Goal: Task Accomplishment & Management: Use online tool/utility

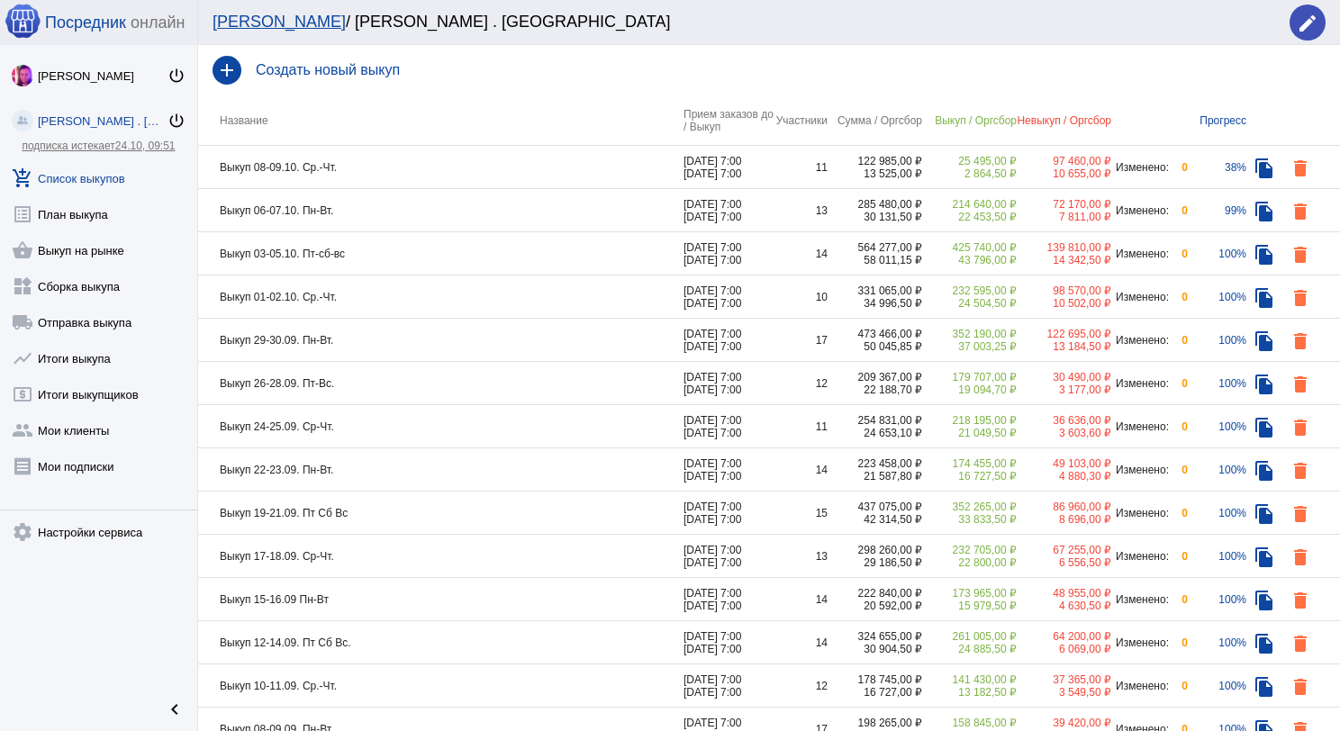
click at [439, 174] on td "Выкуп 08-09.10. Ср.-Чт." at bounding box center [440, 167] width 485 height 43
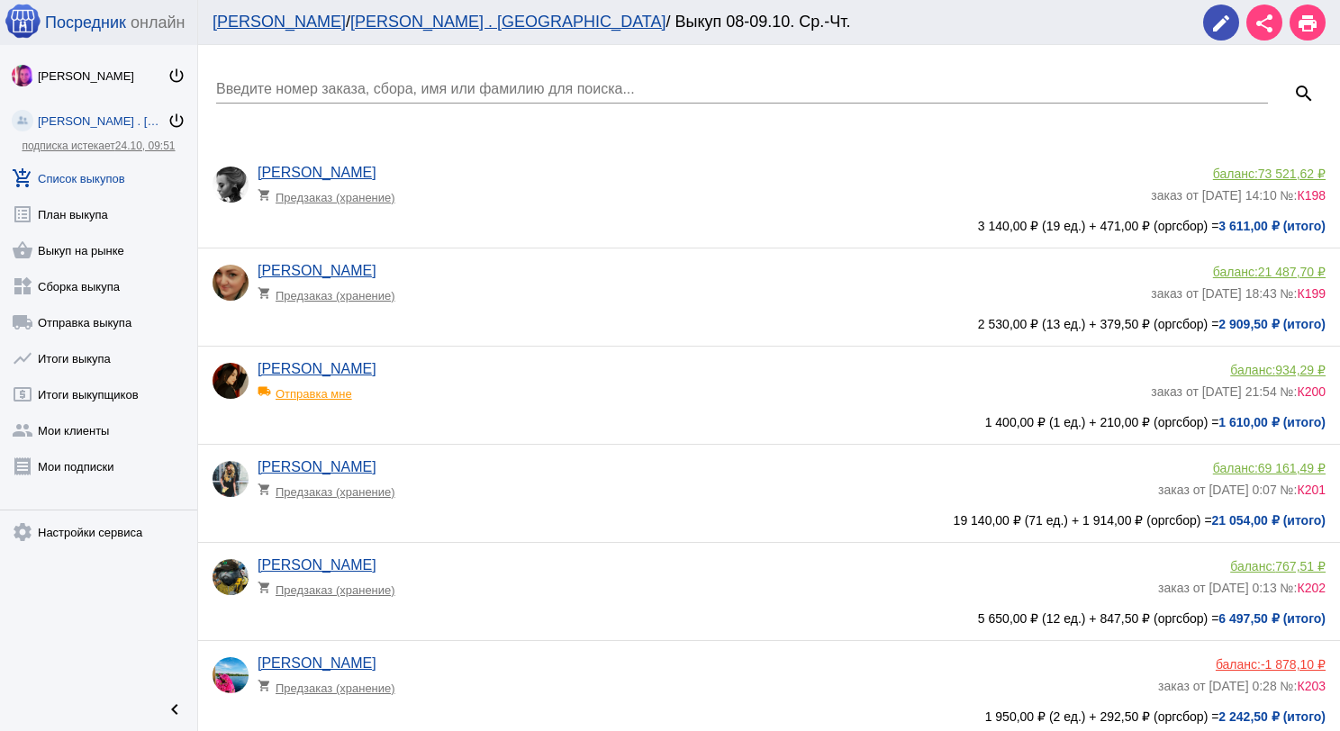
click at [414, 79] on div "Введите номер заказа, сбора, имя или фамилию для поиска..." at bounding box center [742, 83] width 1052 height 41
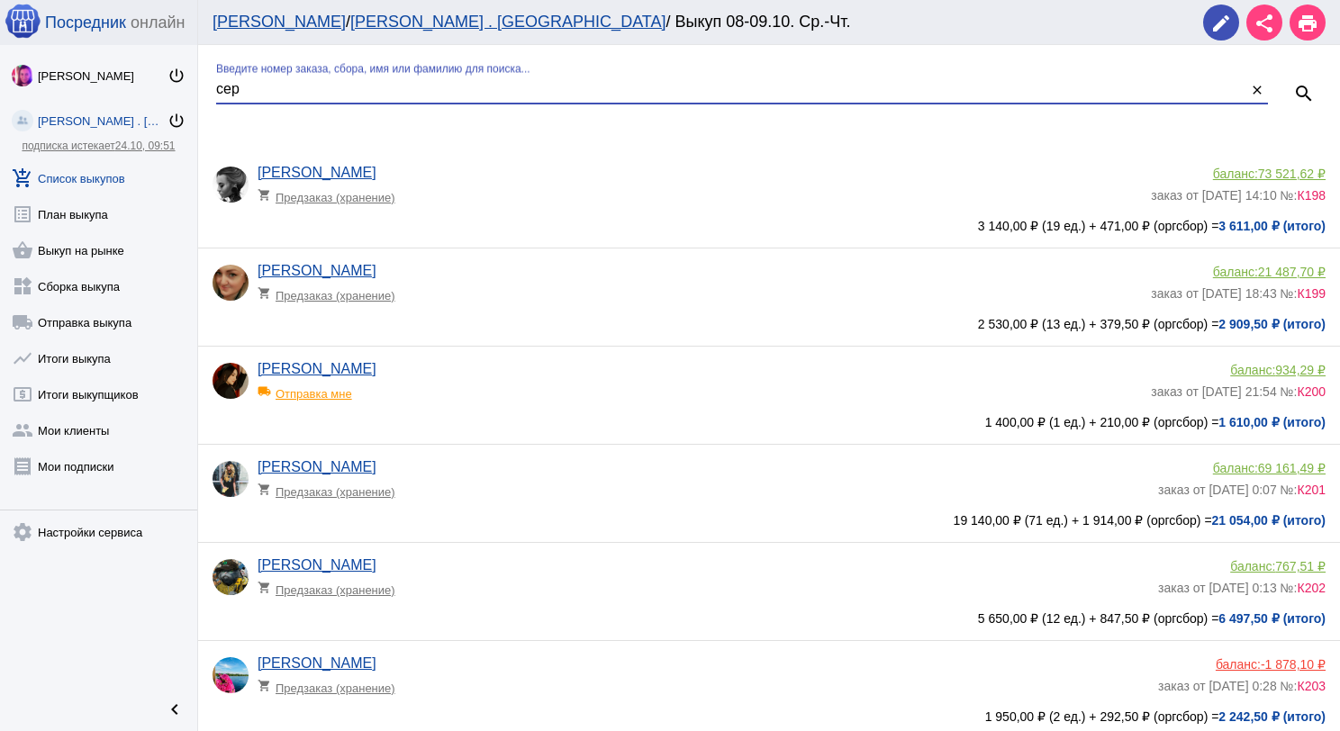
type input "сер"
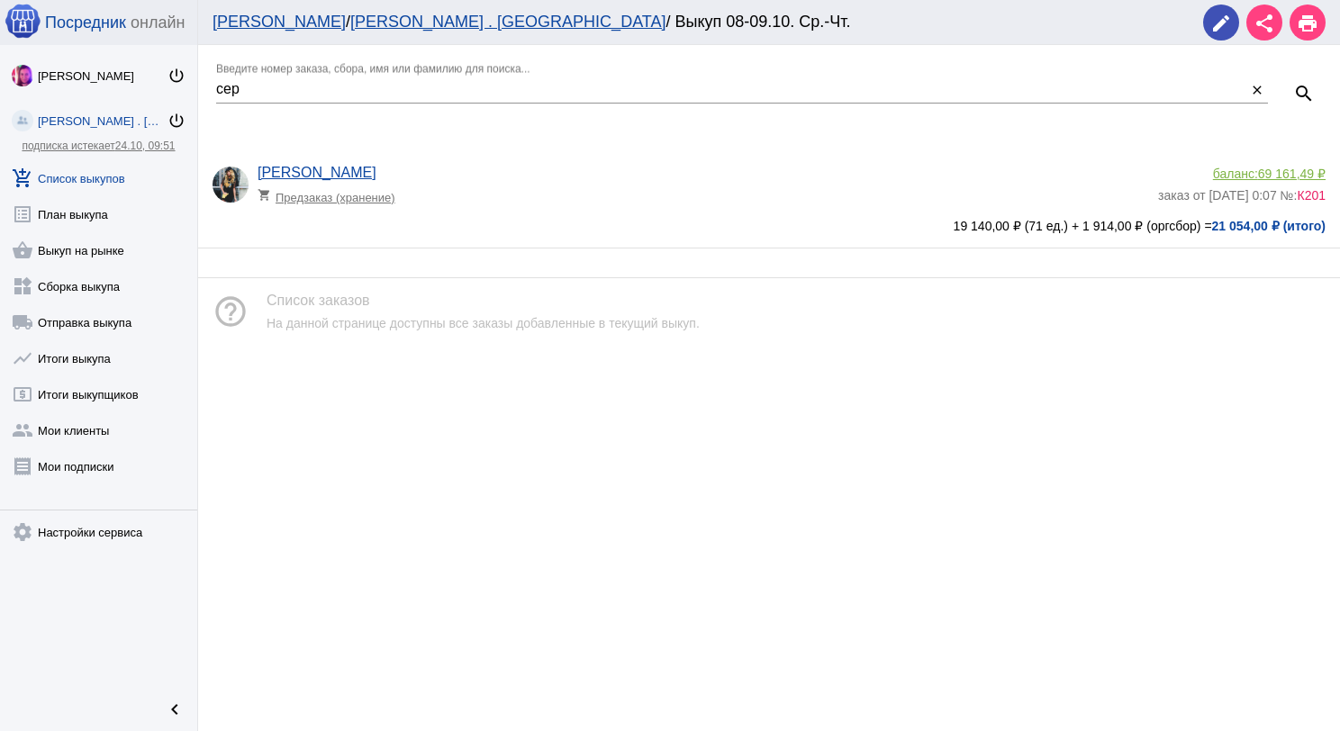
click at [1304, 173] on span "69 161,49 ₽" at bounding box center [1292, 174] width 68 height 14
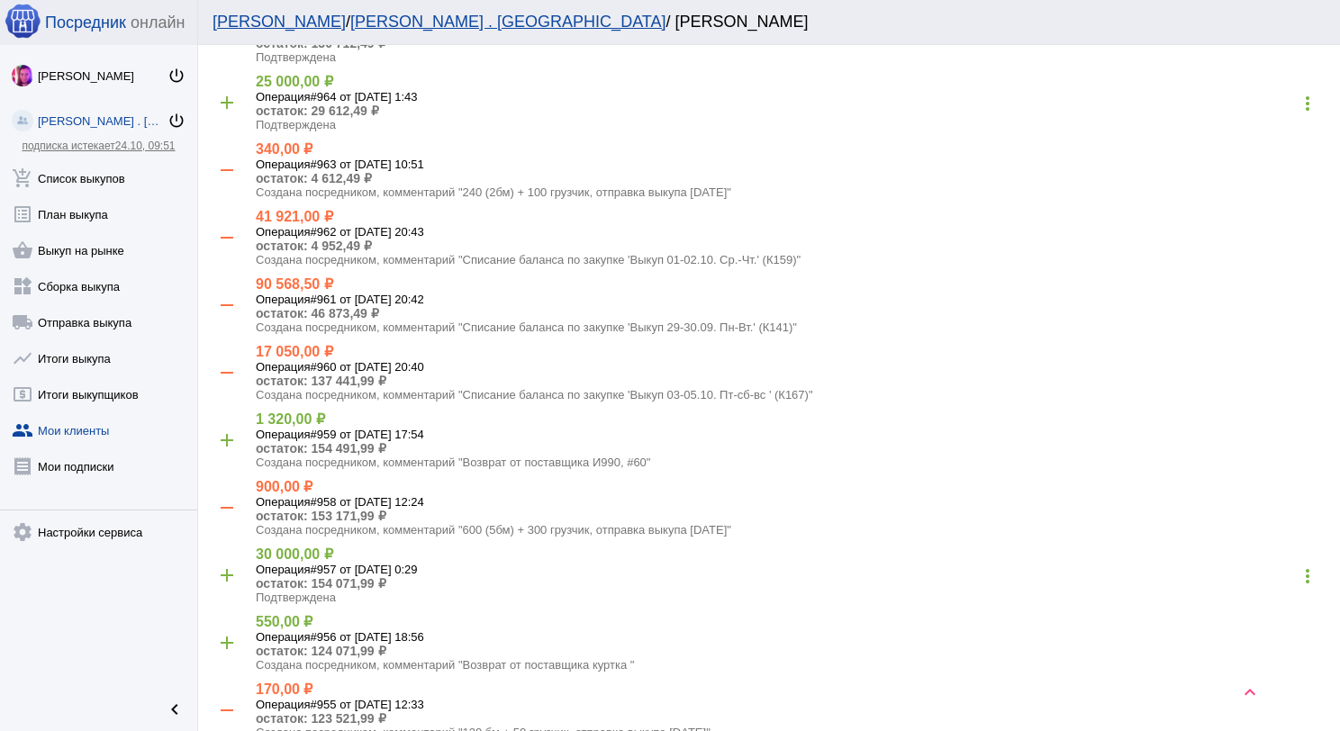
scroll to position [270, 0]
click at [112, 185] on link "add_shopping_cart Список выкупов" at bounding box center [98, 175] width 197 height 36
